Goal: Navigation & Orientation: Find specific page/section

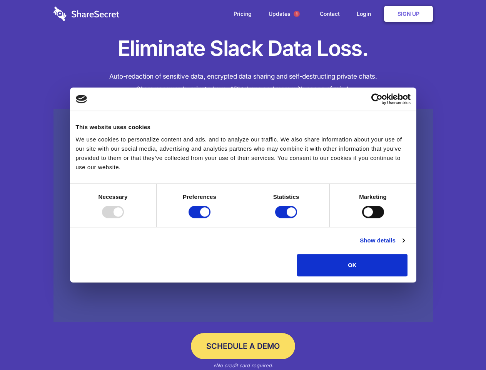
click at [124, 218] on div at bounding box center [113, 212] width 22 height 12
click at [211, 218] on input "Preferences" at bounding box center [200, 212] width 22 height 12
checkbox input "false"
click at [287, 218] on input "Statistics" at bounding box center [286, 212] width 22 height 12
checkbox input "false"
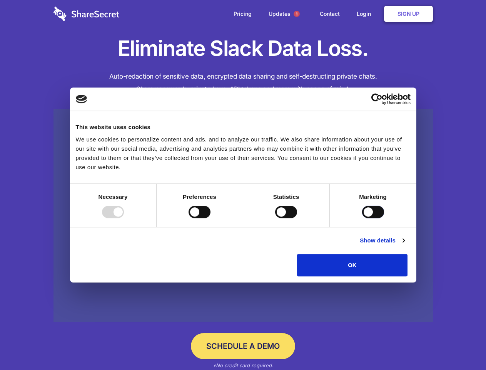
click at [362, 218] on input "Marketing" at bounding box center [373, 212] width 22 height 12
checkbox input "true"
click at [405, 245] on link "Show details" at bounding box center [382, 240] width 45 height 9
click at [0, 0] on li "Necessary 7 Necessary cookies help make a website usable by enabling basic func…" at bounding box center [0, 0] width 0 height 0
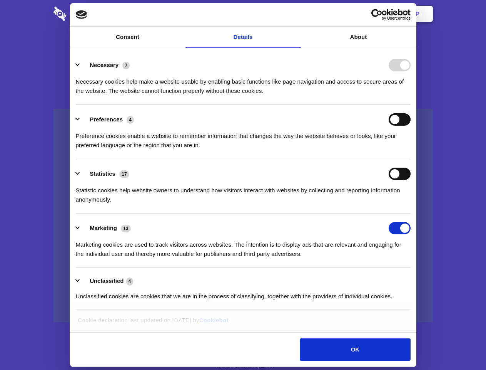
click at [297, 14] on span "1" at bounding box center [297, 14] width 6 height 6
